Goal: Information Seeking & Learning: Understand process/instructions

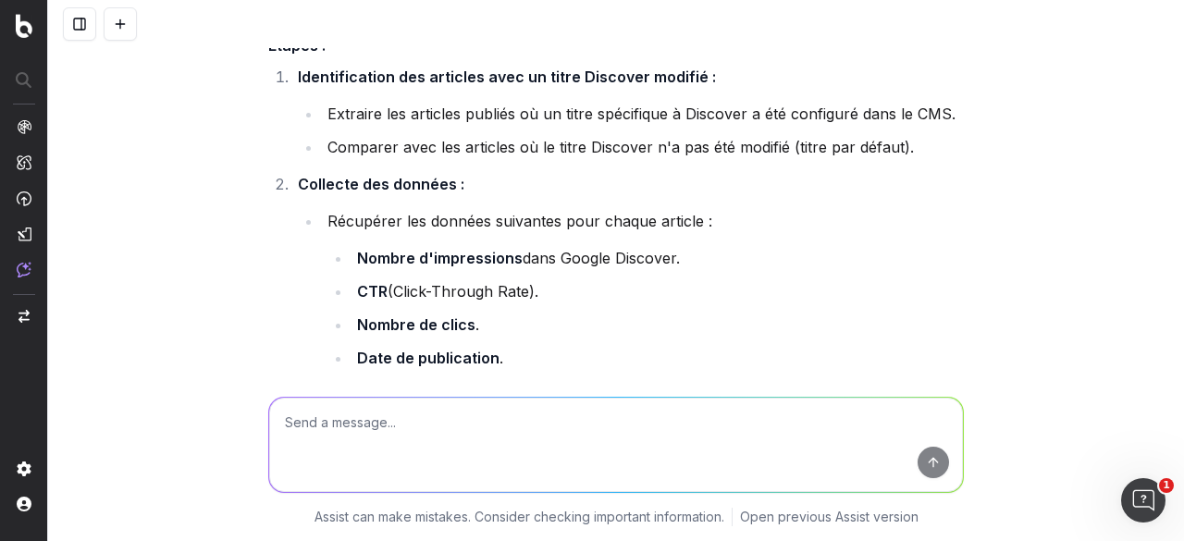
scroll to position [462, 0]
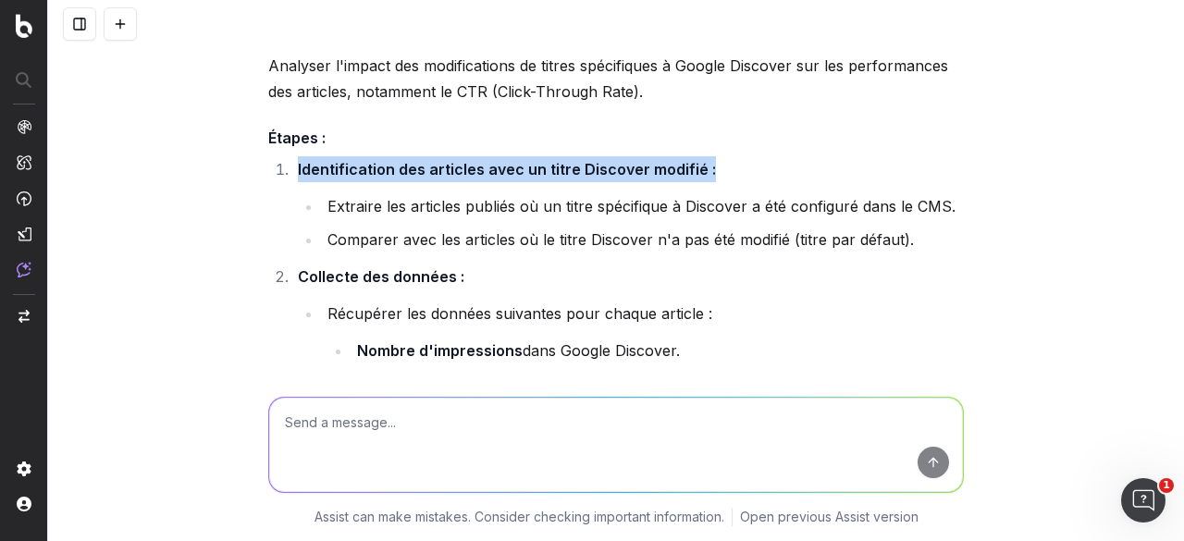
drag, startPoint x: 289, startPoint y: 167, endPoint x: 695, endPoint y: 171, distance: 406.1
click at [695, 171] on li "Identification des articles avec un titre Discover modifié : Extraire les artic…" at bounding box center [627, 204] width 671 height 96
copy strong "Identification des articles avec un titre Discover modifié :"
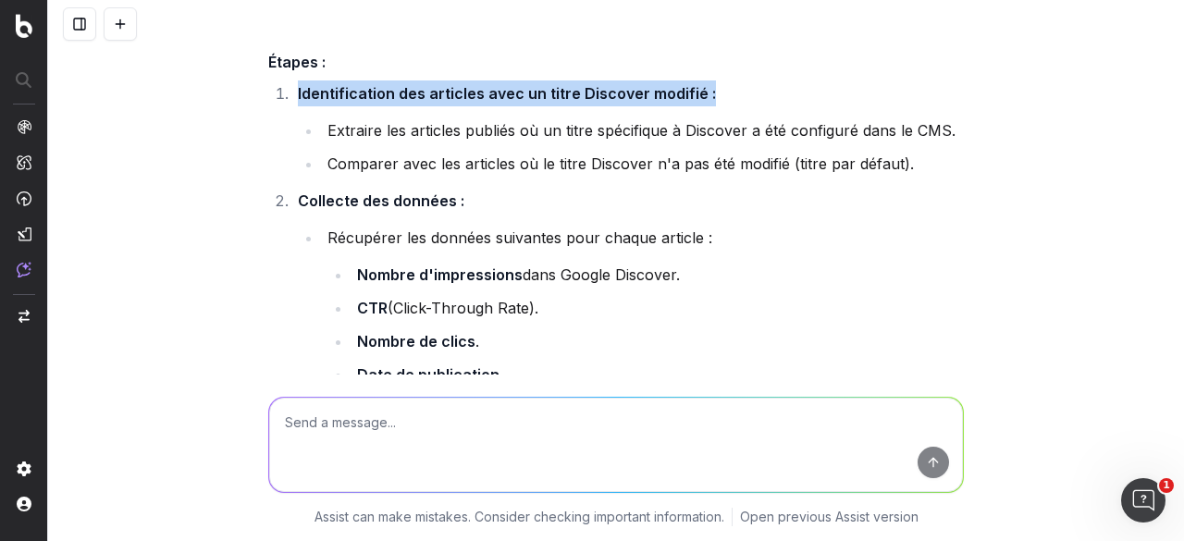
scroll to position [555, 0]
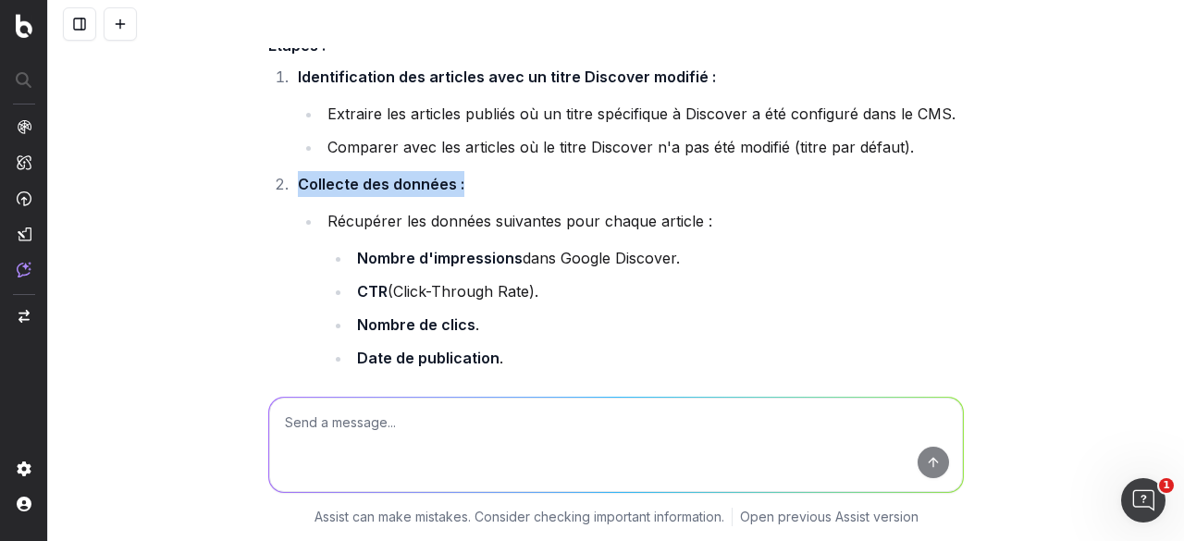
drag, startPoint x: 289, startPoint y: 181, endPoint x: 453, endPoint y: 179, distance: 163.7
click at [453, 179] on li "Collecte des données : Récupérer les données suivantes pour chaque article : No…" at bounding box center [627, 289] width 671 height 237
copy strong "Collecte des données :"
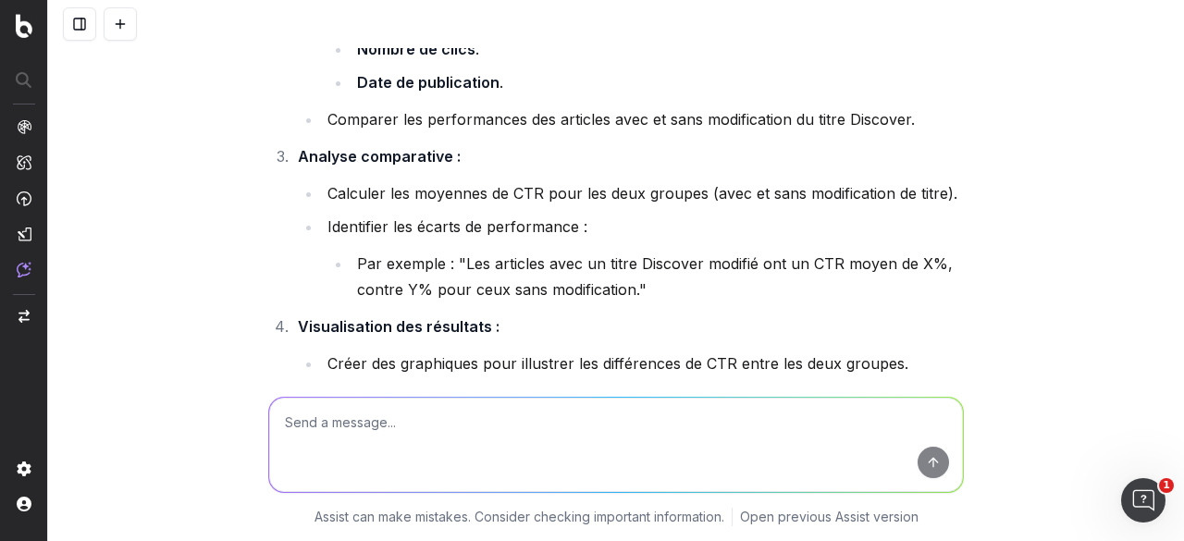
scroll to position [832, 0]
drag, startPoint x: 292, startPoint y: 151, endPoint x: 451, endPoint y: 154, distance: 159.1
click at [451, 154] on li "Analyse comparative : Calculer les moyennes de CTR pour les deux groupes (avec …" at bounding box center [627, 221] width 671 height 159
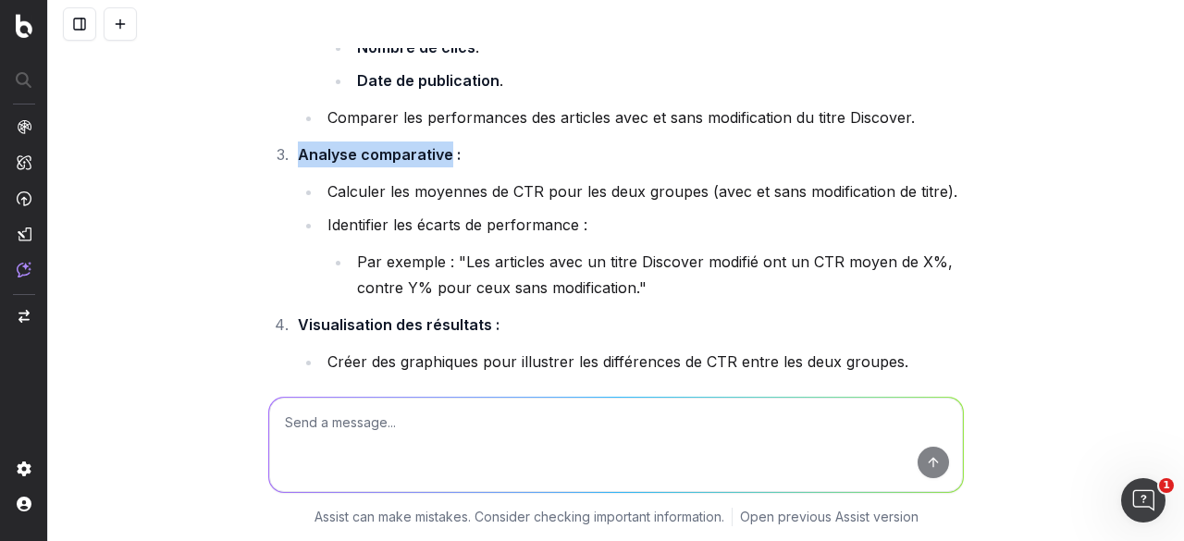
drag, startPoint x: 461, startPoint y: 153, endPoint x: 437, endPoint y: 153, distance: 23.1
click at [437, 153] on li "Analyse comparative : Calculer les moyennes de CTR pour les deux groupes (avec …" at bounding box center [627, 221] width 671 height 159
copy strong "Analyse comparative"
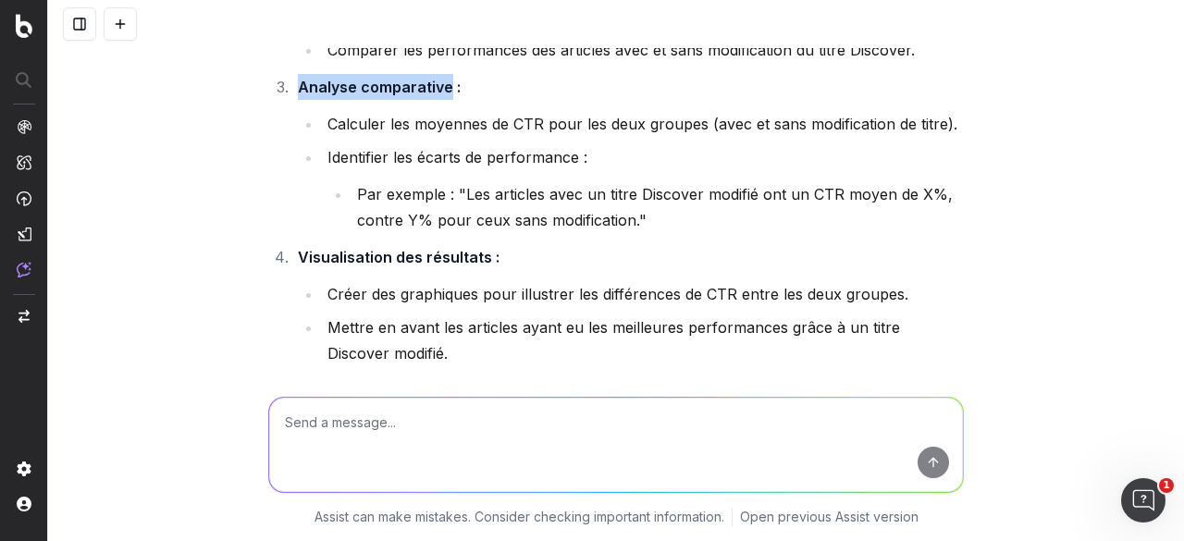
scroll to position [925, 0]
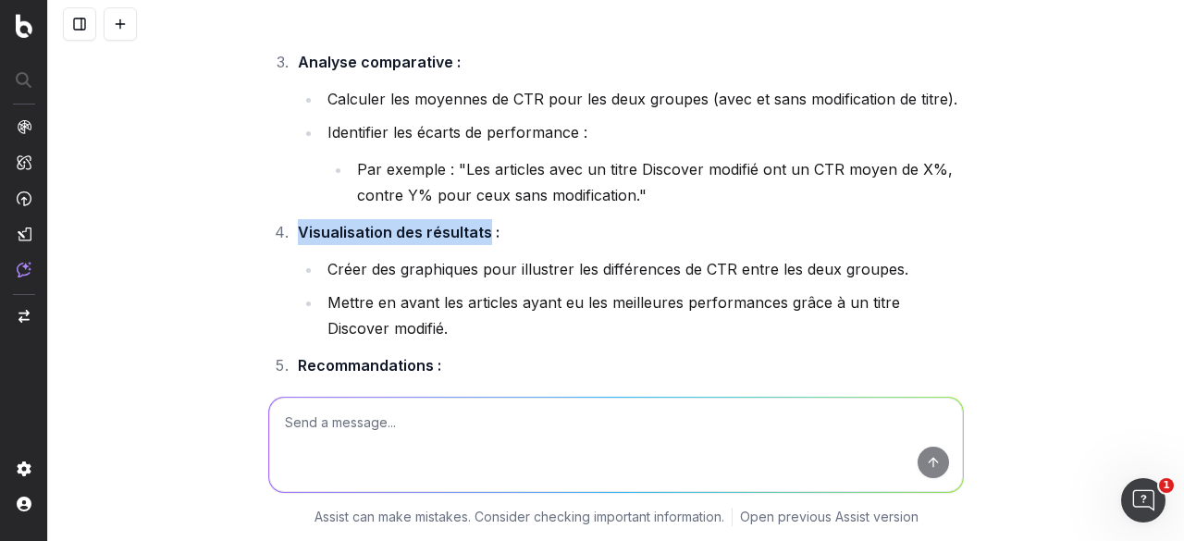
drag, startPoint x: 293, startPoint y: 228, endPoint x: 480, endPoint y: 230, distance: 186.8
click at [480, 230] on strong "Visualisation des résultats :" at bounding box center [399, 232] width 202 height 18
copy strong "Visualisation des résultats"
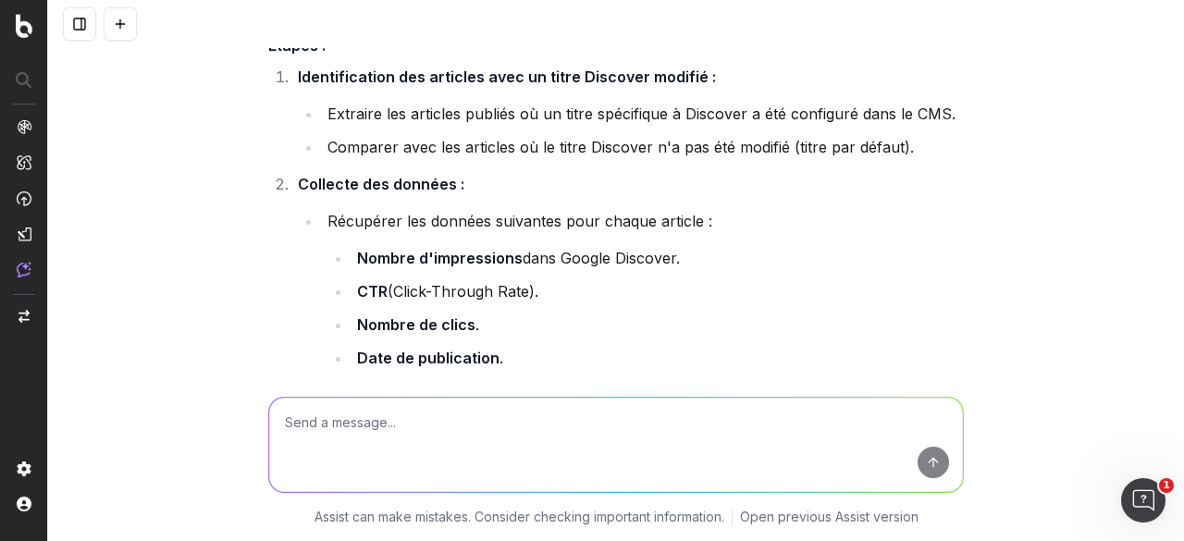
scroll to position [647, 0]
